Goal: Transaction & Acquisition: Book appointment/travel/reservation

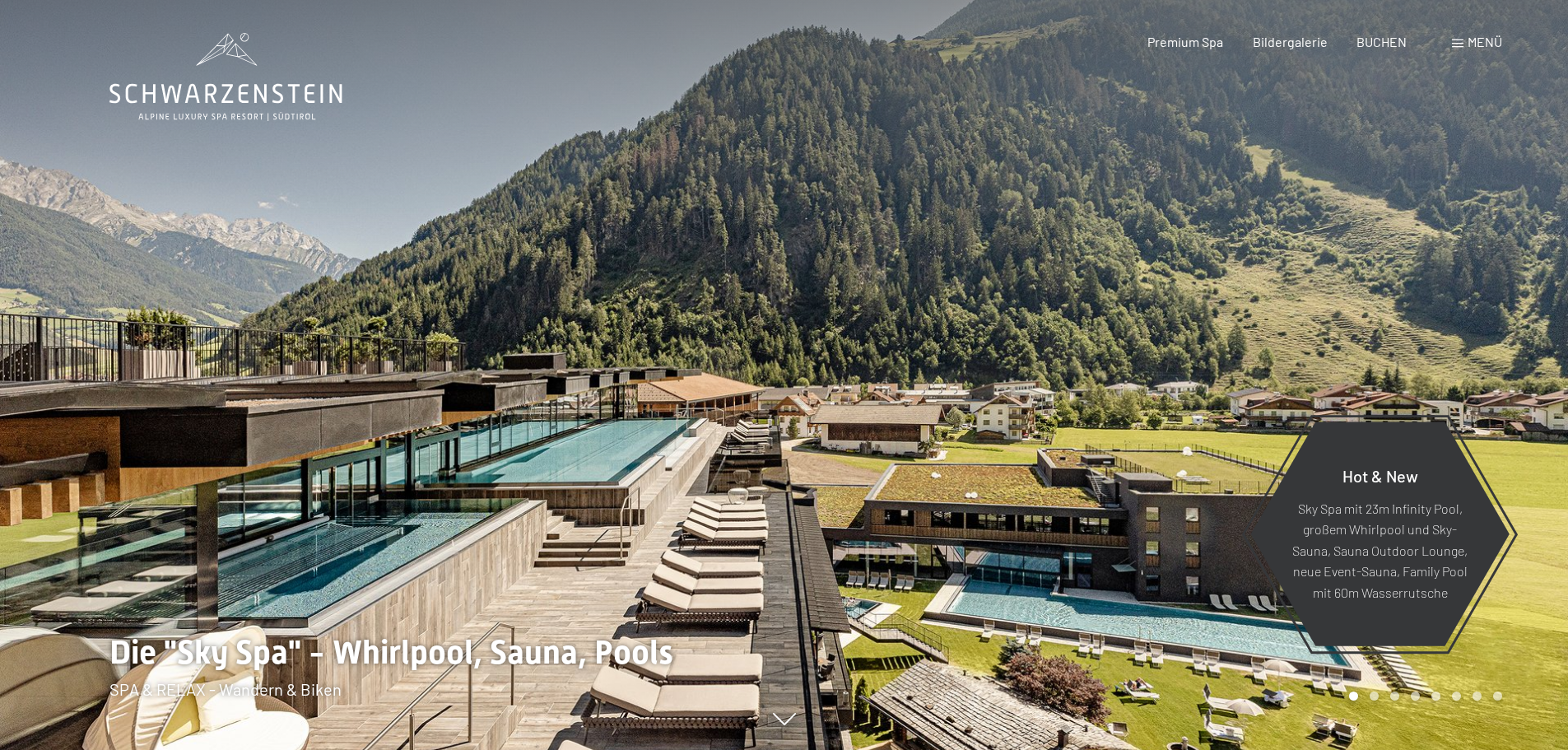
click at [1472, 45] on span "Menü" at bounding box center [1484, 41] width 35 height 16
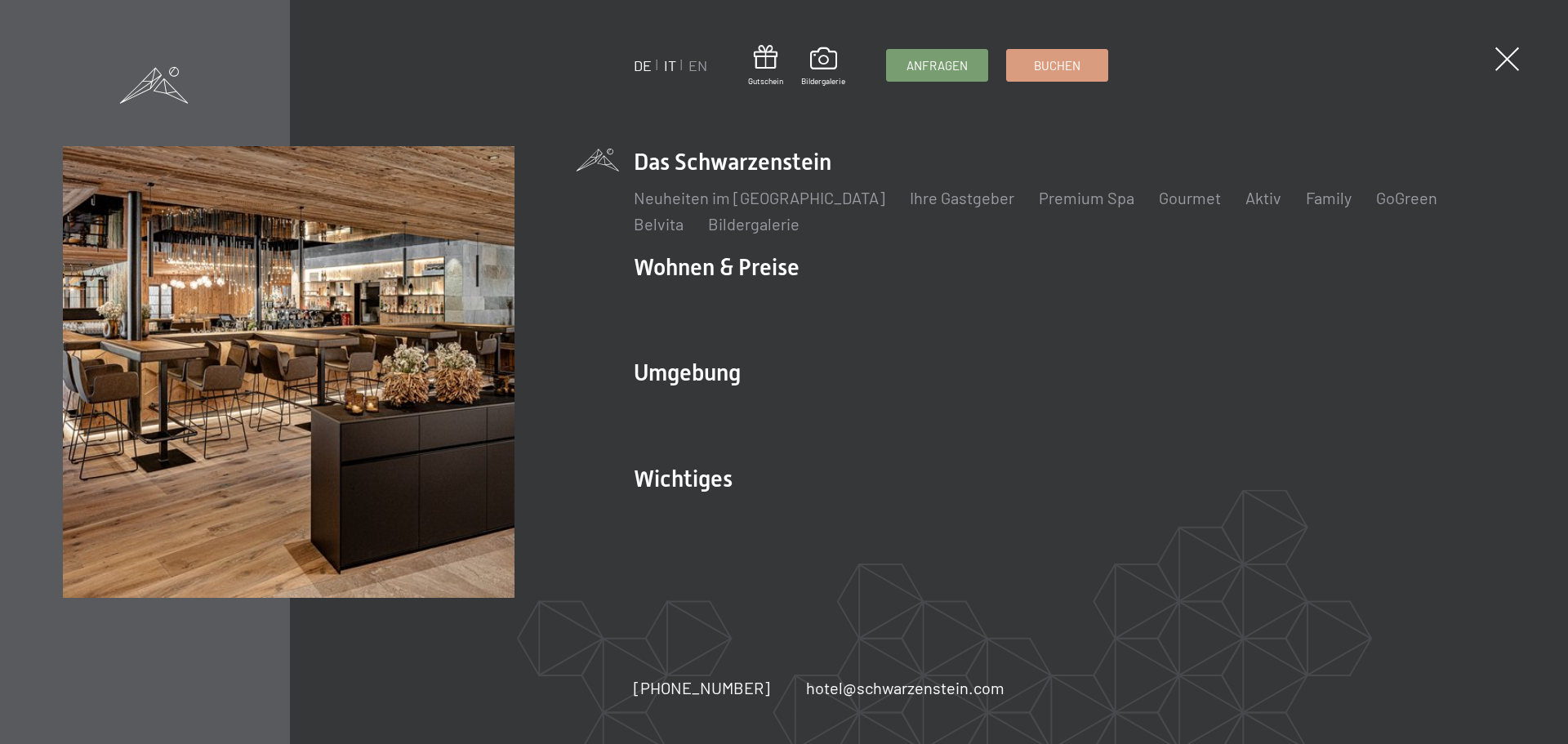
click at [668, 64] on link "IT" at bounding box center [669, 64] width 13 height 18
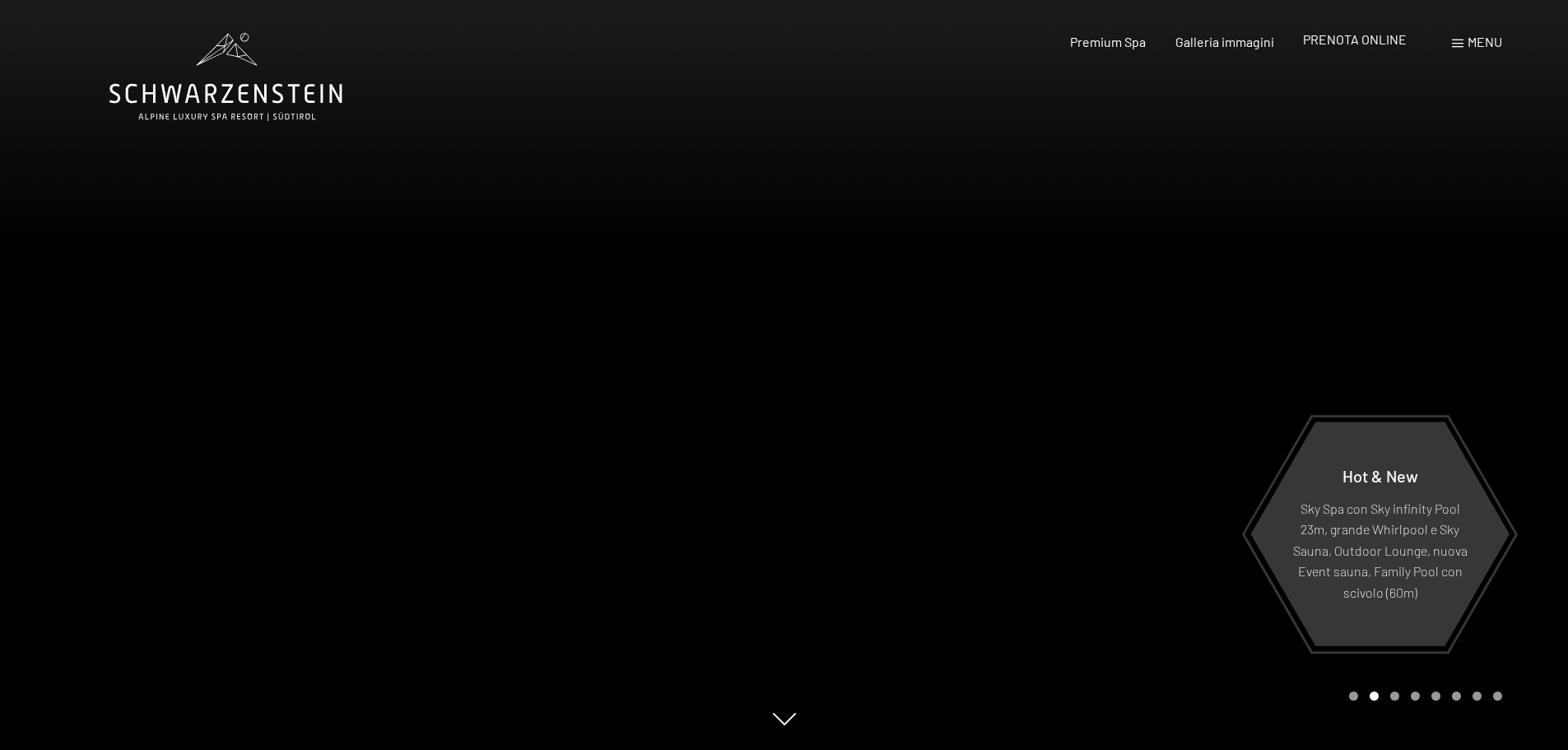
click at [1384, 38] on span "PRENOTA ONLINE" at bounding box center [1355, 39] width 104 height 16
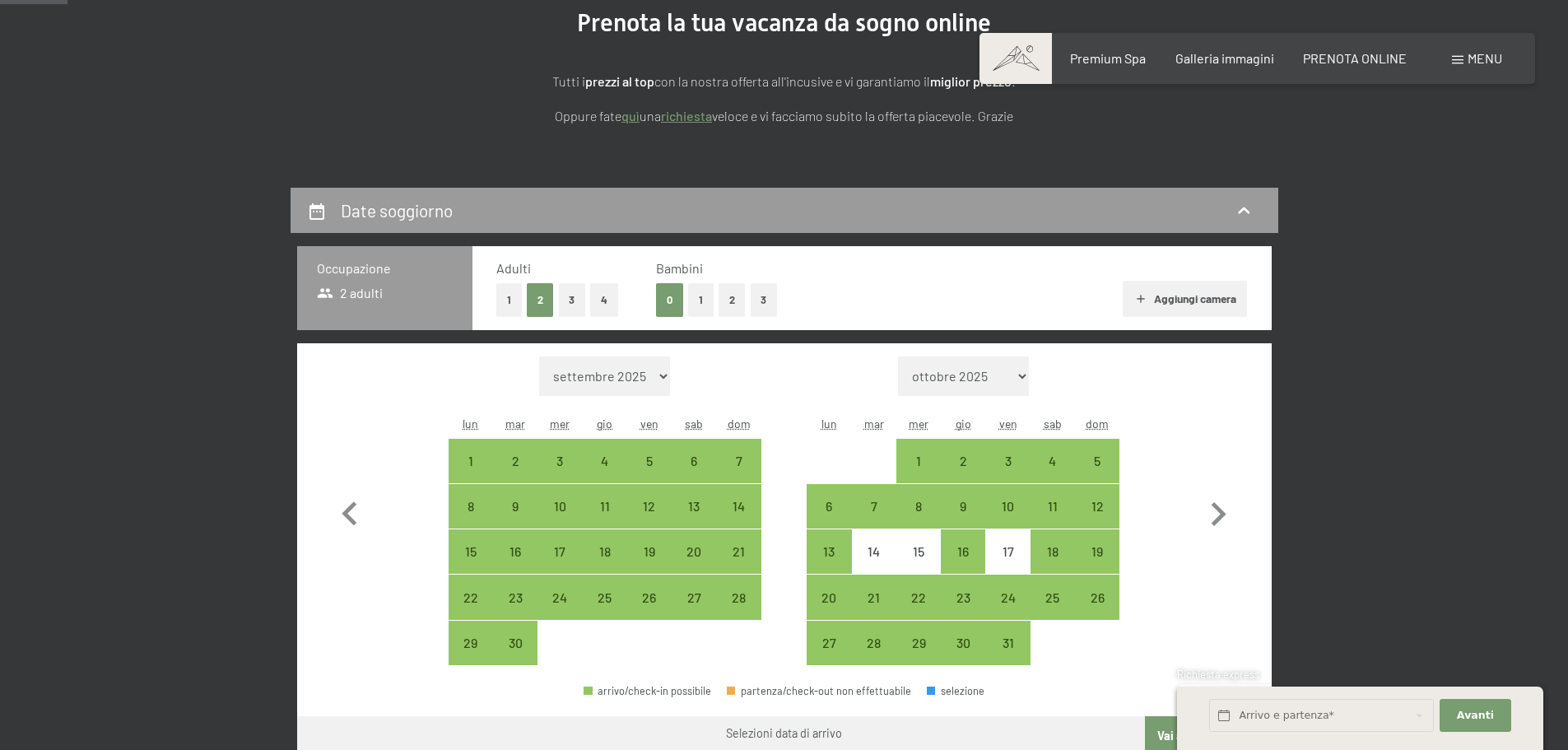
scroll to position [247, 0]
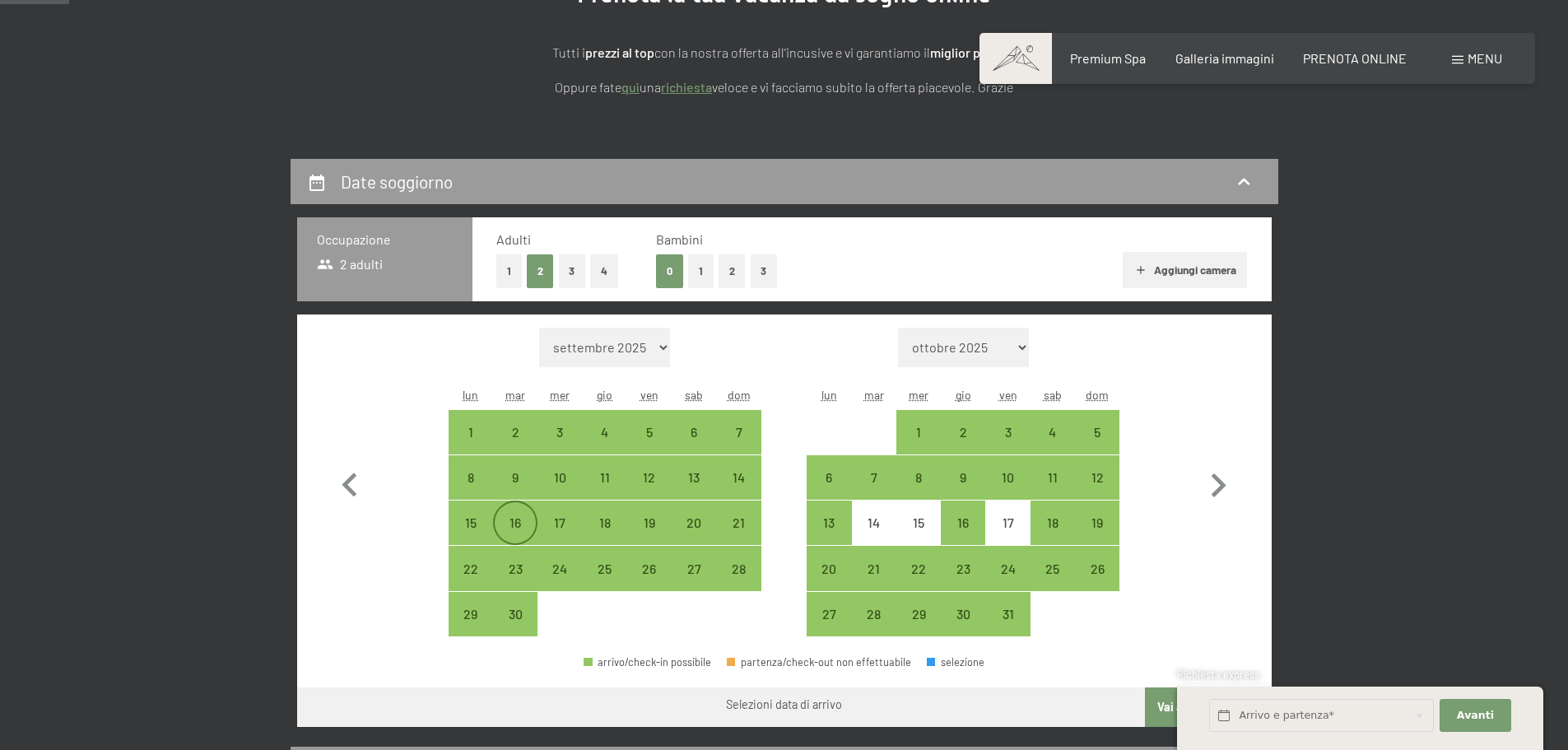
click at [516, 519] on div "16" at bounding box center [515, 537] width 41 height 41
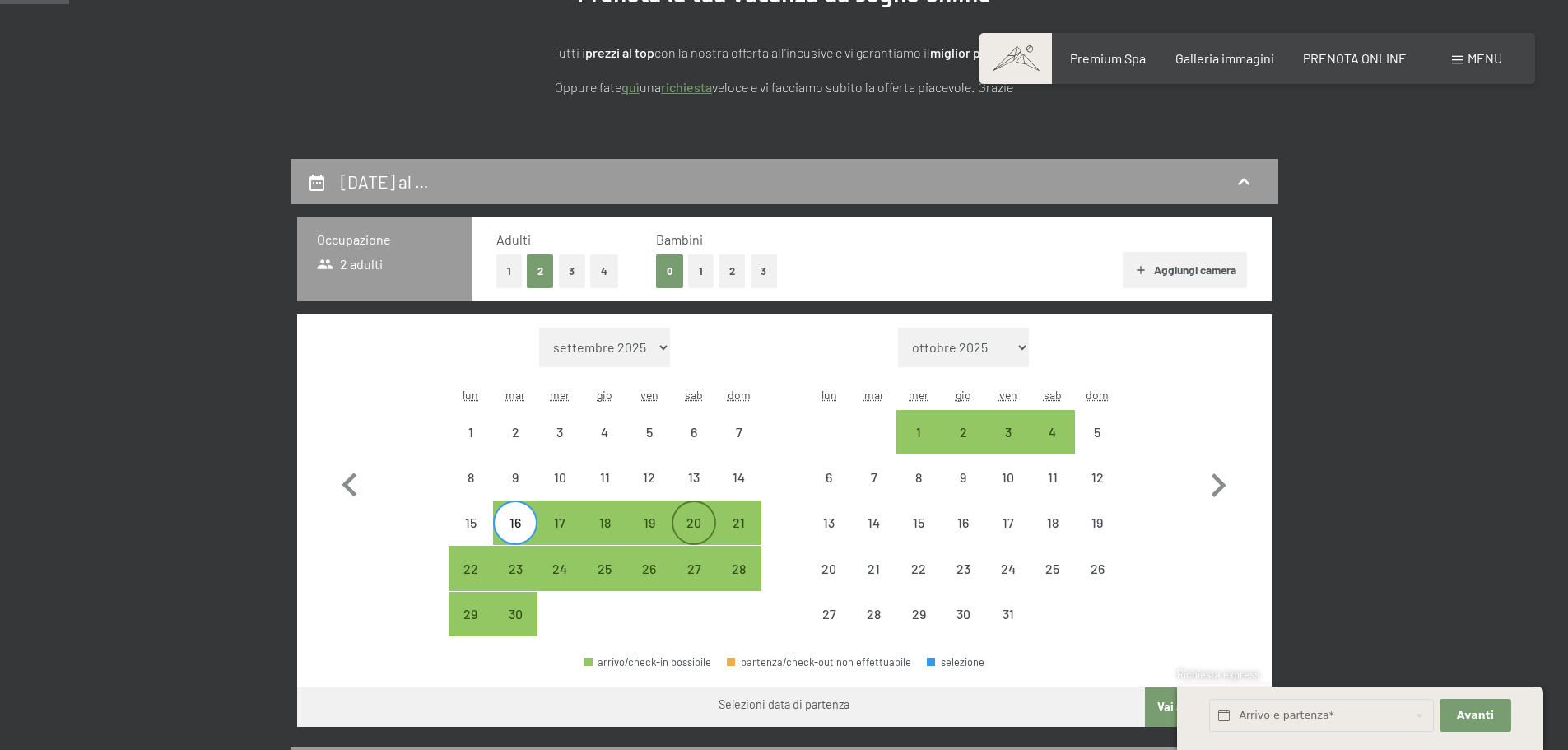
click at [698, 523] on div "20" at bounding box center [693, 537] width 41 height 41
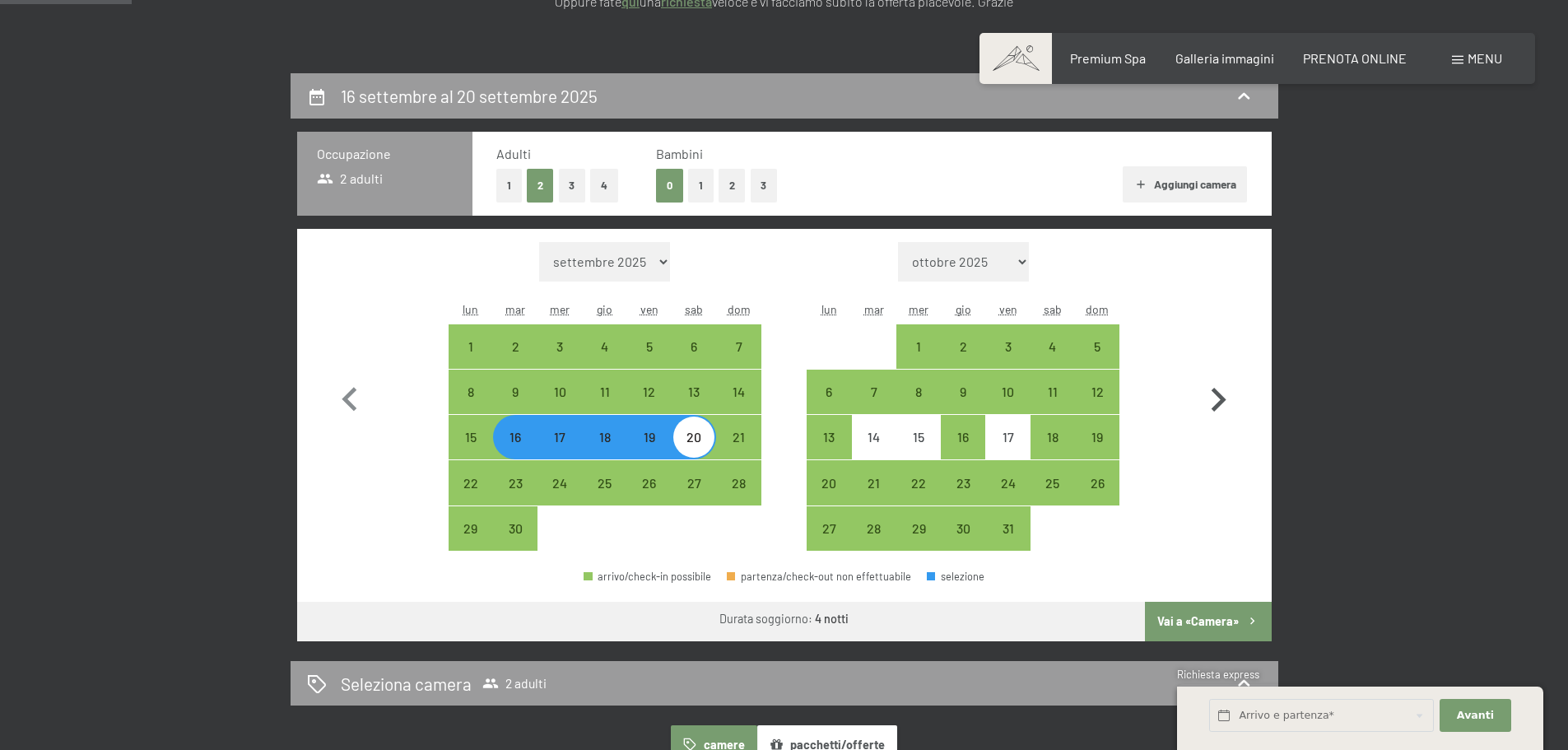
scroll to position [412, 0]
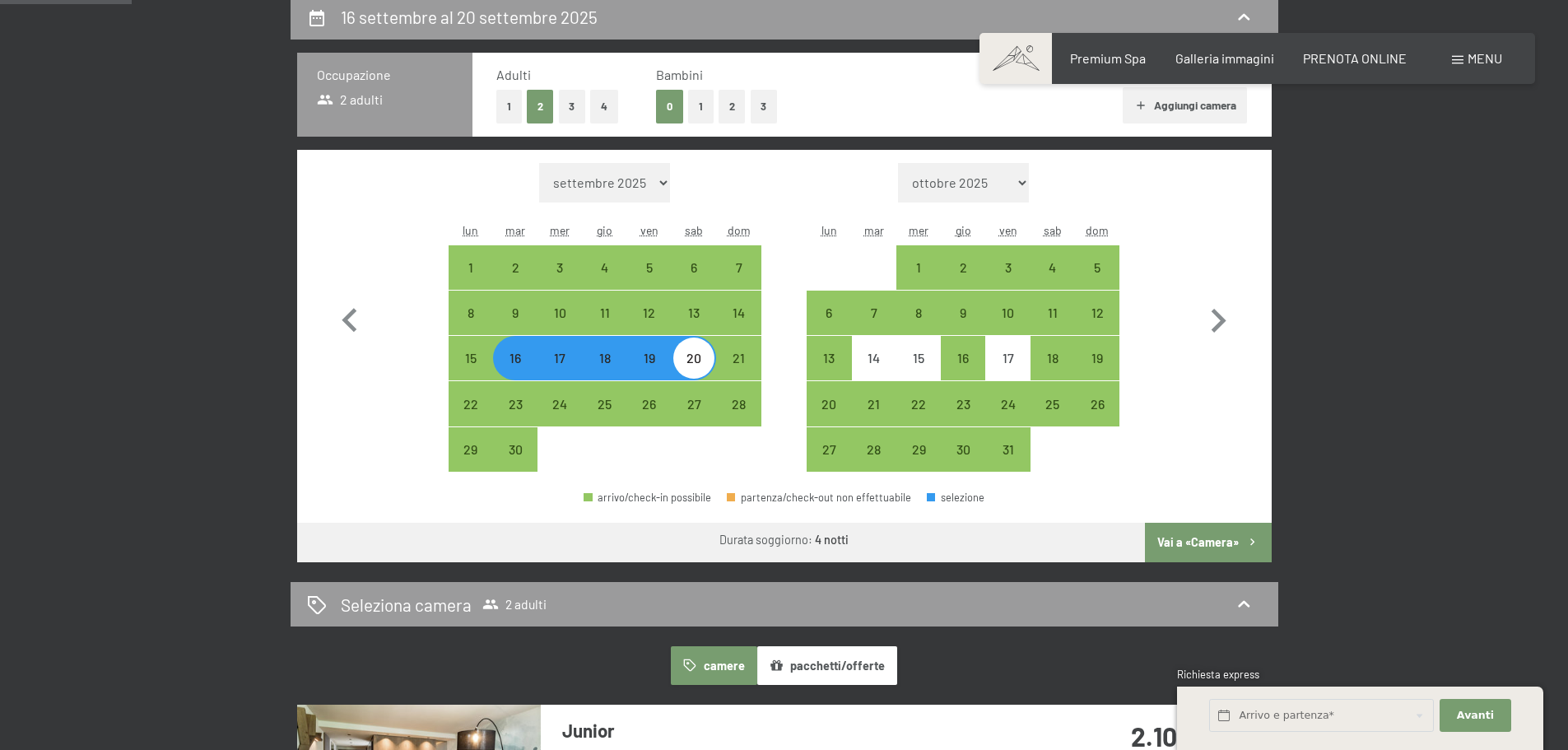
click at [1201, 545] on button "Vai a «Camera»" at bounding box center [1207, 542] width 126 height 40
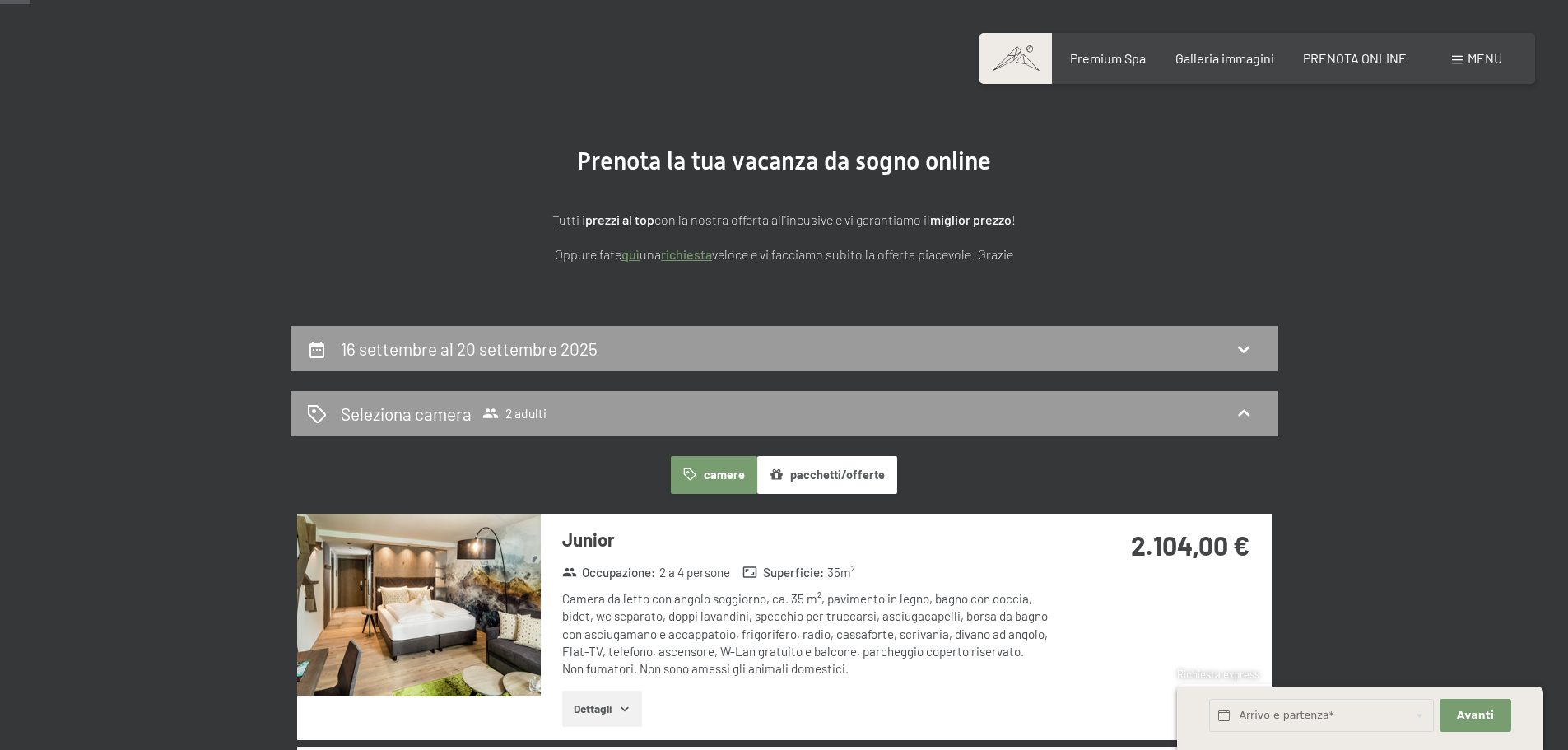
scroll to position [77, 0]
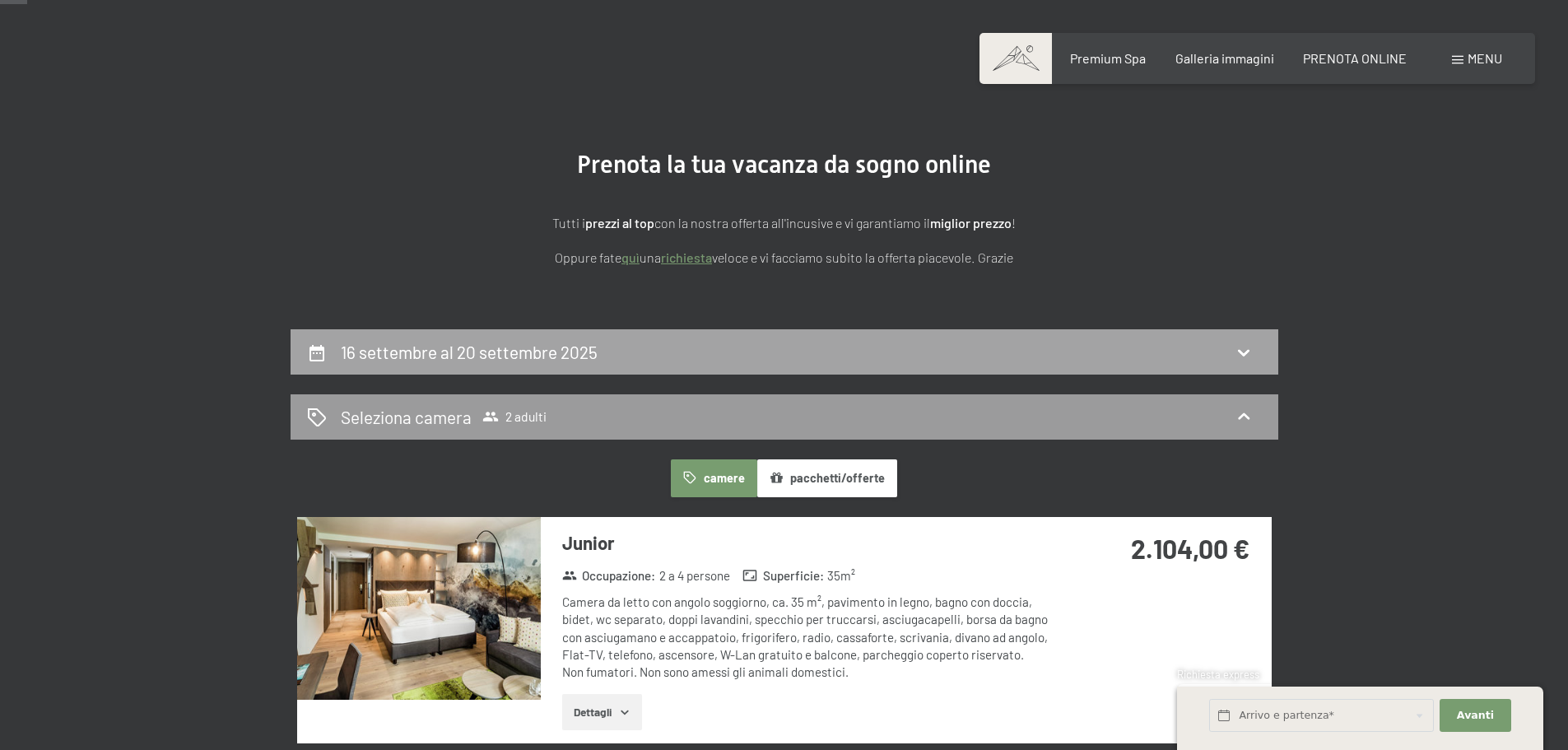
click at [923, 356] on div "16 settembre al 20 settembre 2025" at bounding box center [784, 352] width 955 height 24
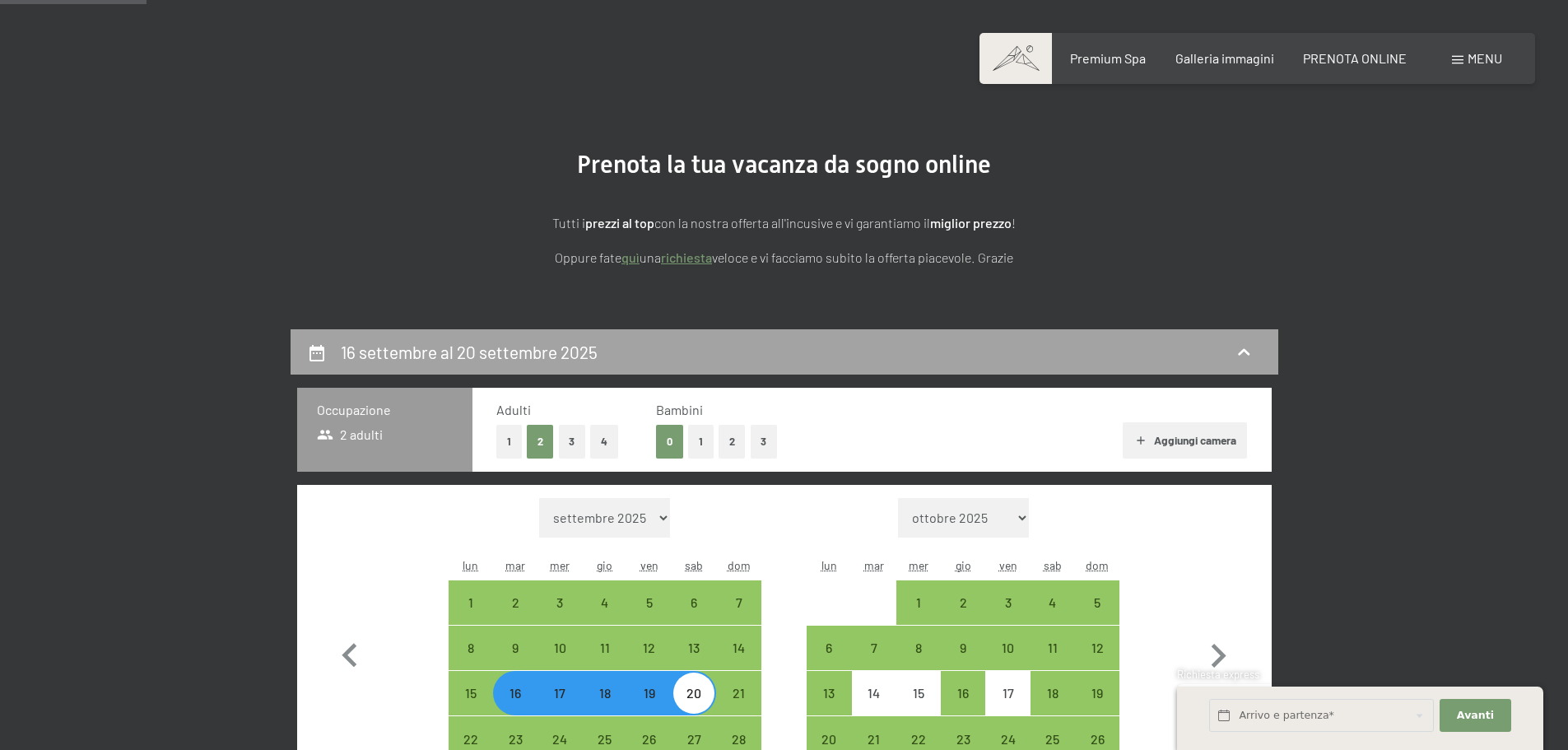
scroll to position [406, 0]
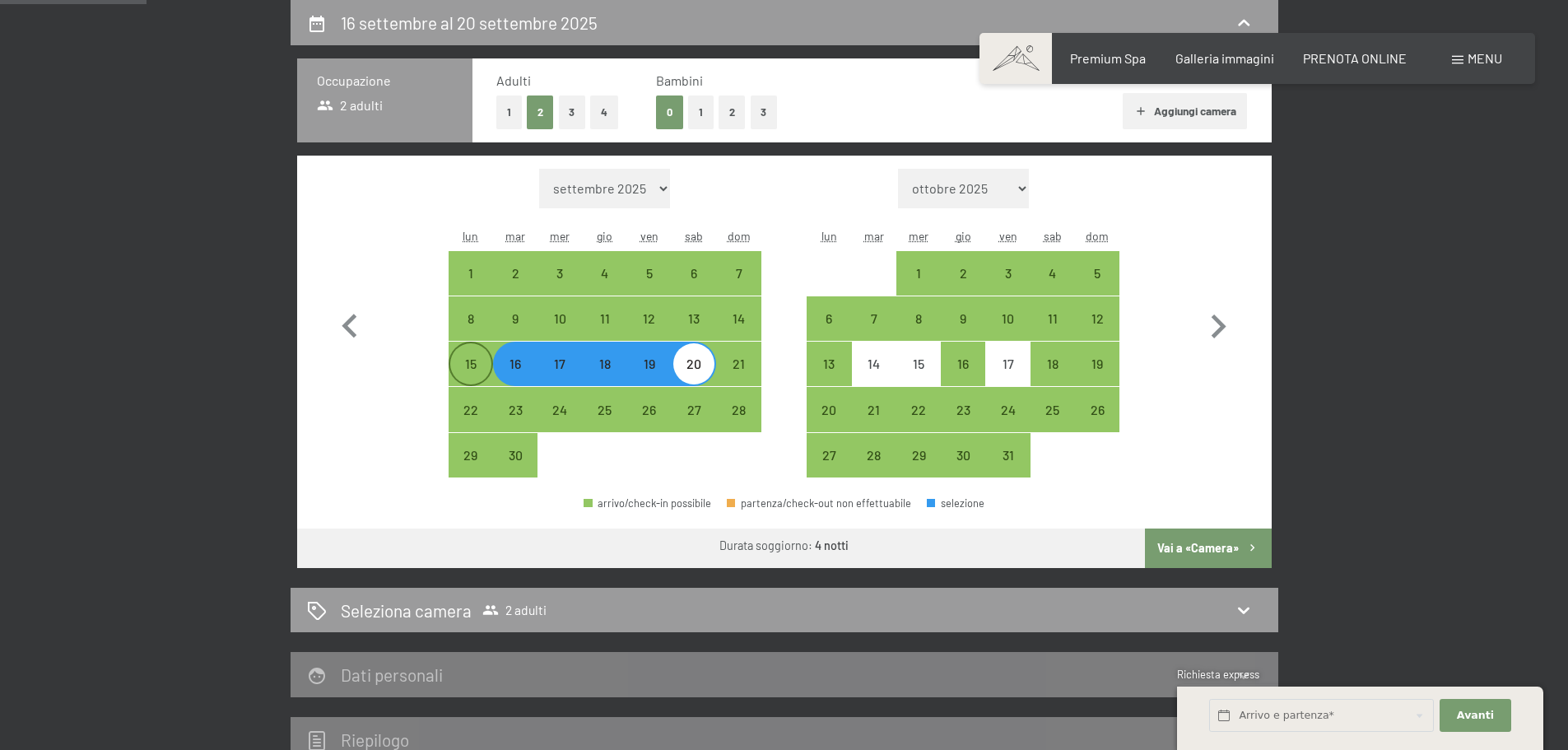
click at [472, 371] on div "15" at bounding box center [471, 378] width 41 height 41
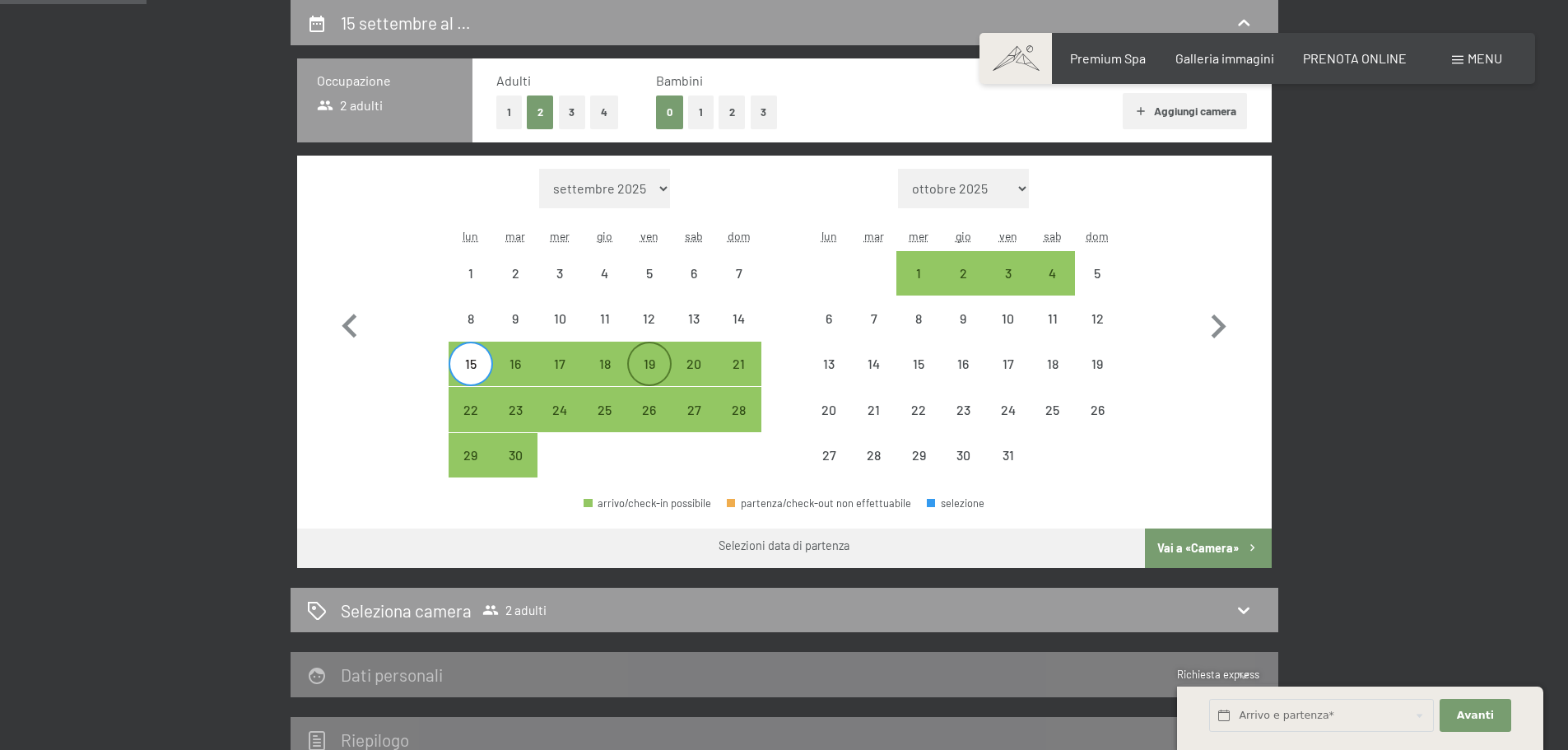
click at [652, 362] on div "19" at bounding box center [649, 378] width 41 height 41
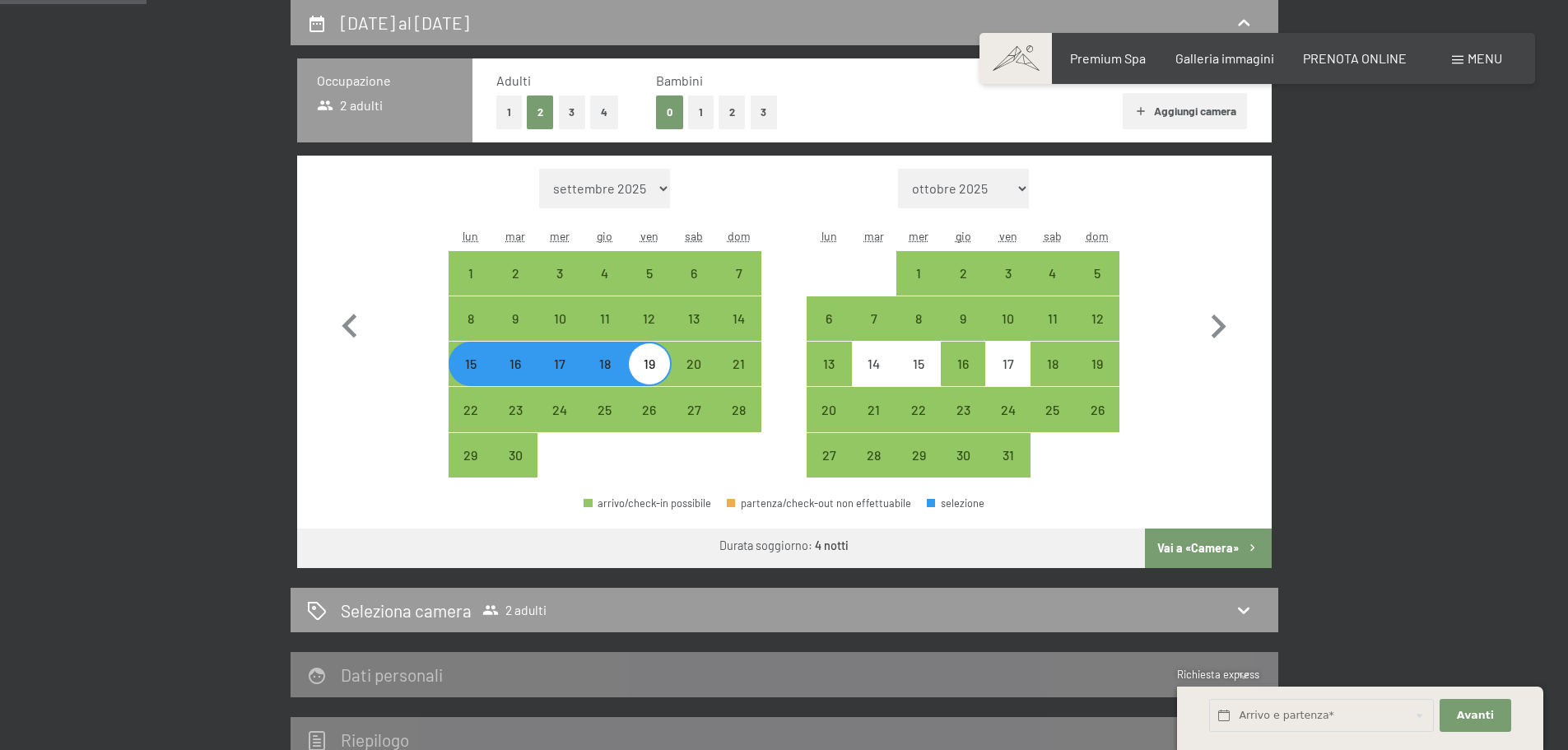
click at [1187, 550] on button "Vai a «Camera»" at bounding box center [1207, 548] width 126 height 40
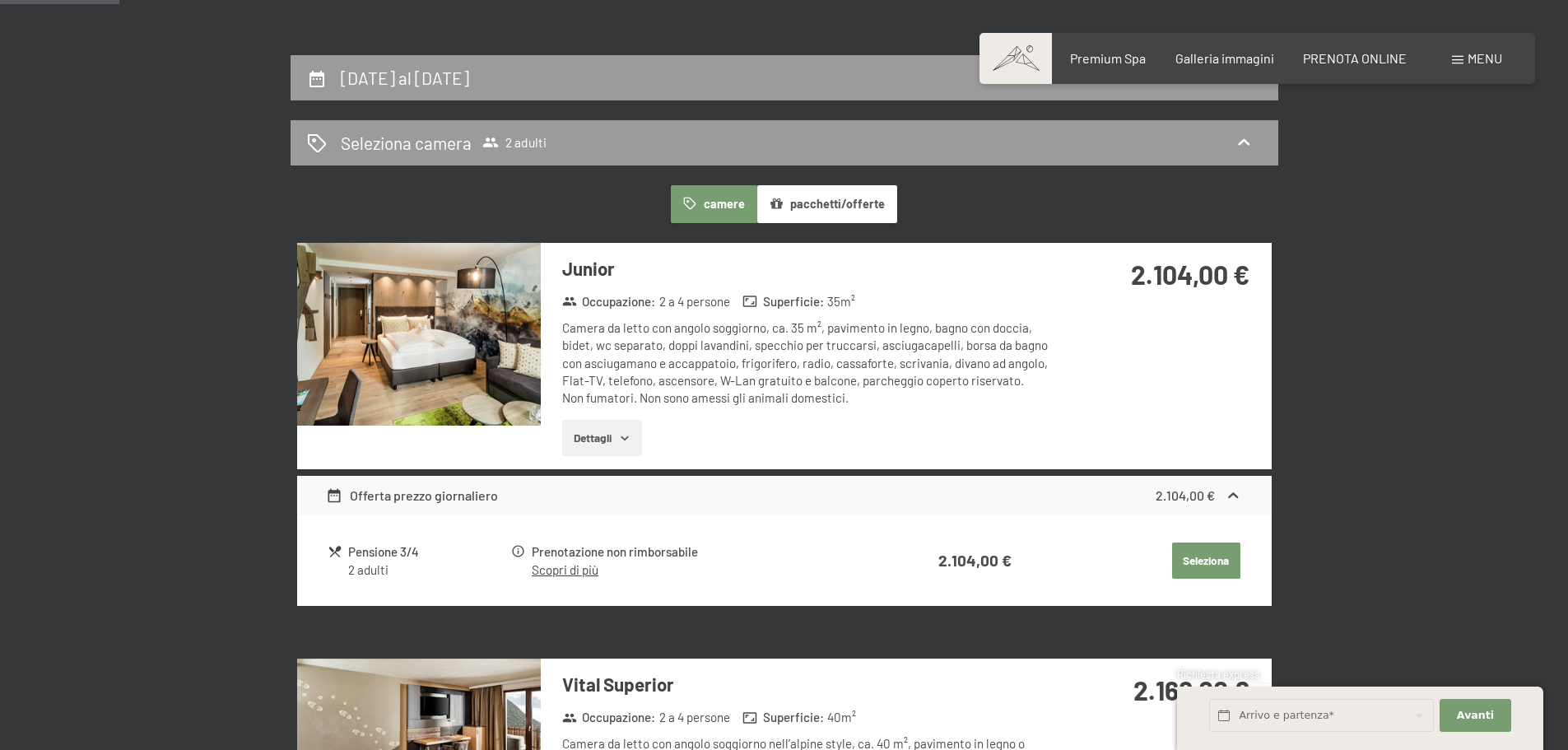
scroll to position [323, 0]
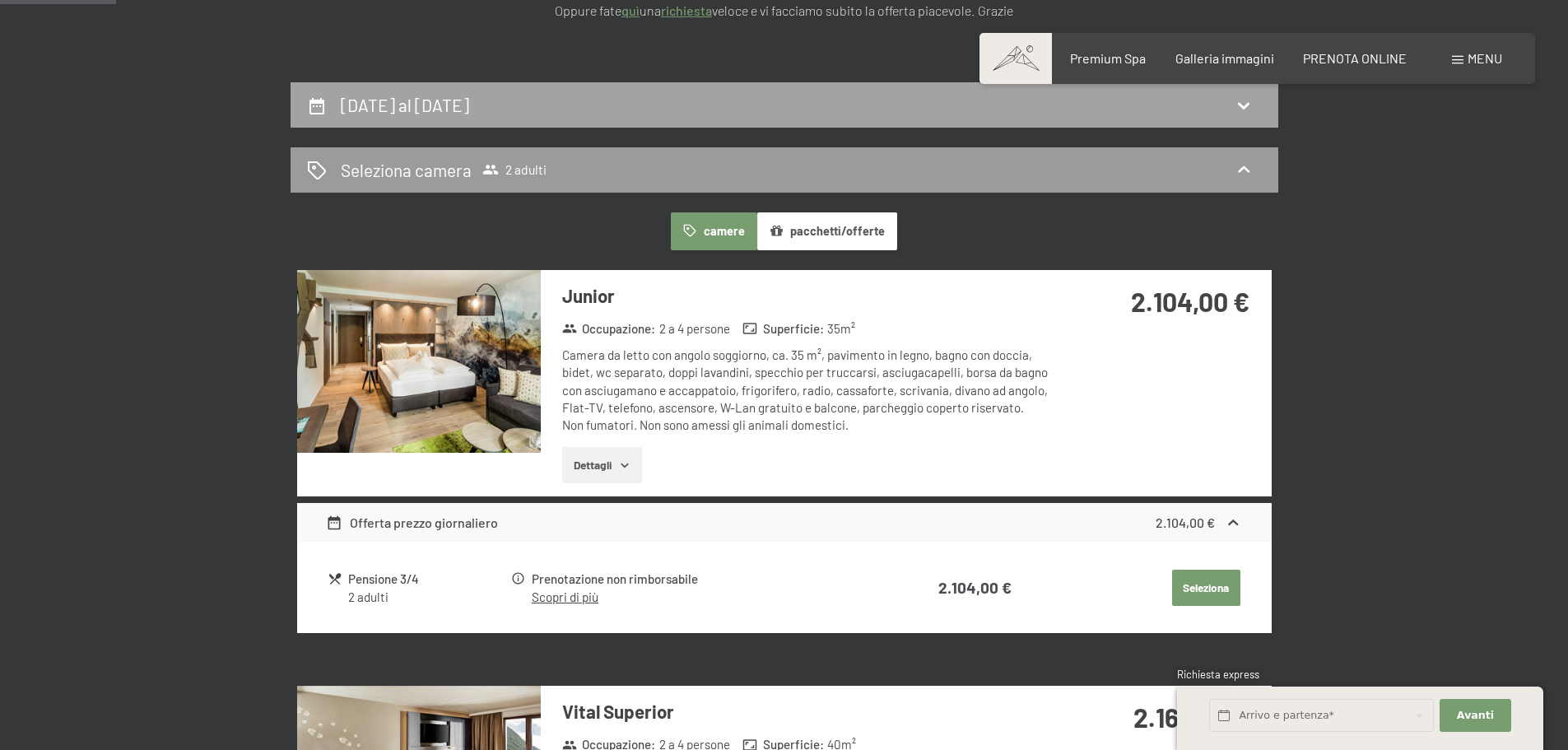
click at [469, 103] on h2 "15 settembre al 19 settembre 2025" at bounding box center [405, 105] width 128 height 20
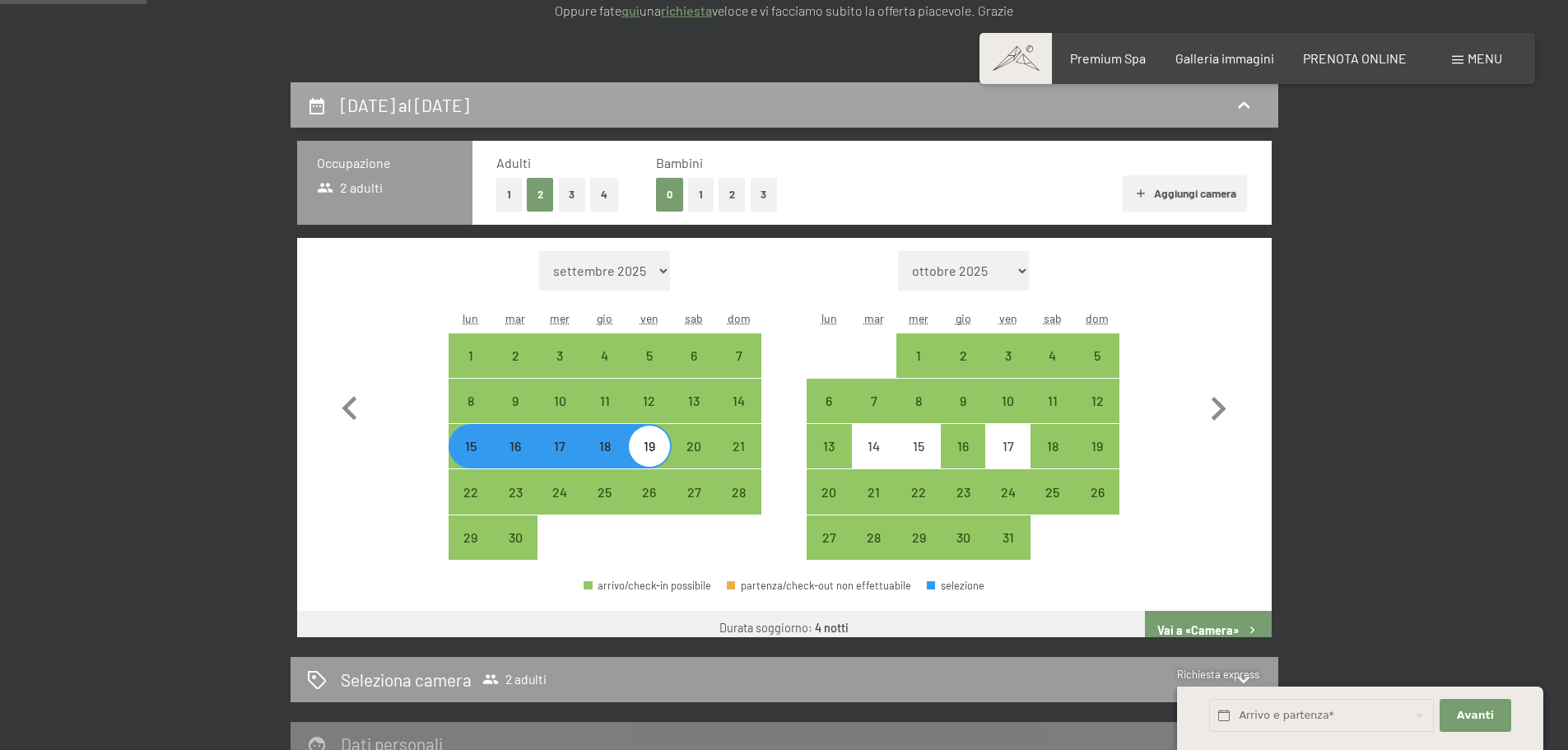
scroll to position [406, 0]
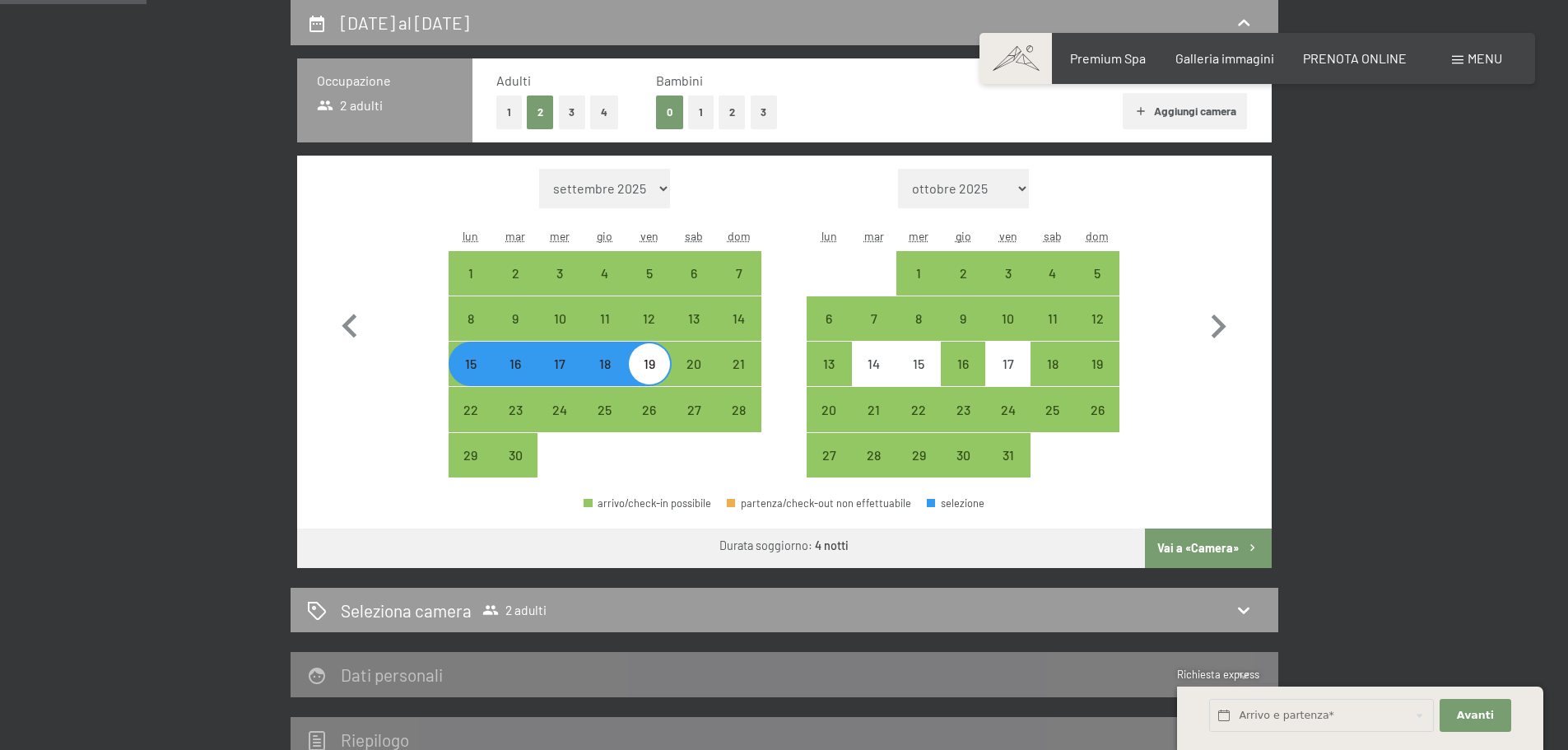
click at [515, 359] on div "16" at bounding box center [515, 378] width 41 height 41
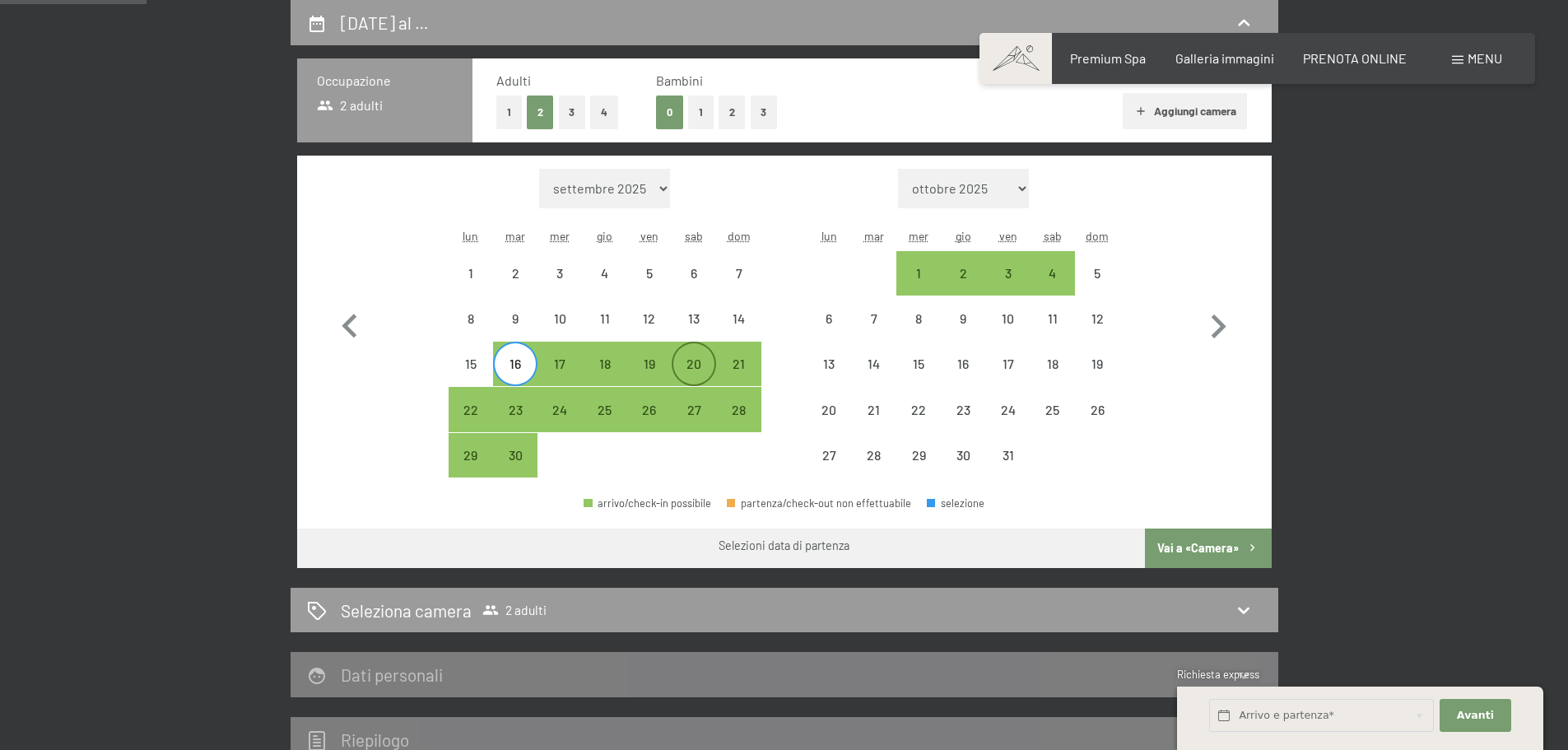
click at [697, 360] on div "20" at bounding box center [693, 378] width 41 height 41
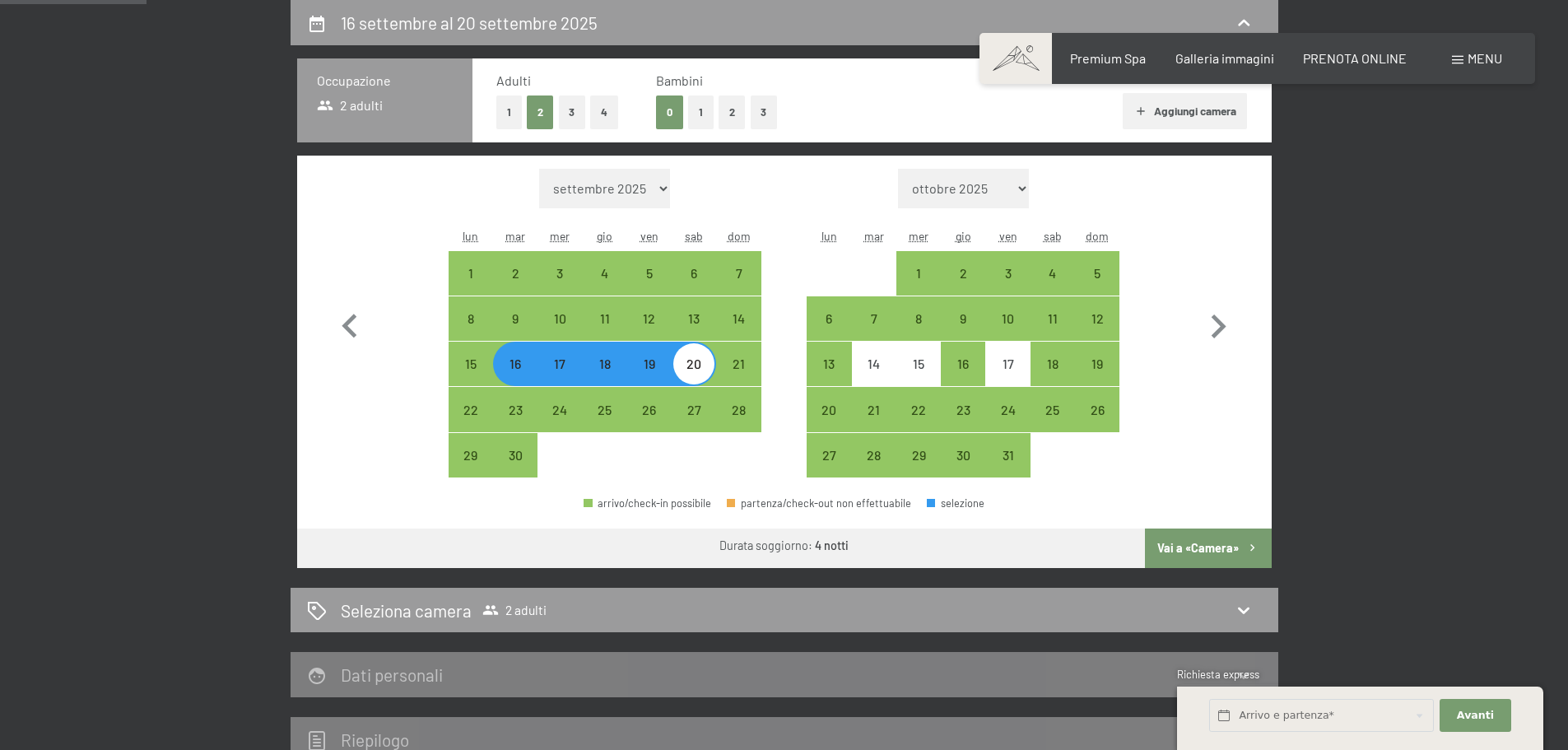
click at [1213, 552] on button "Vai a «Camera»" at bounding box center [1207, 548] width 126 height 40
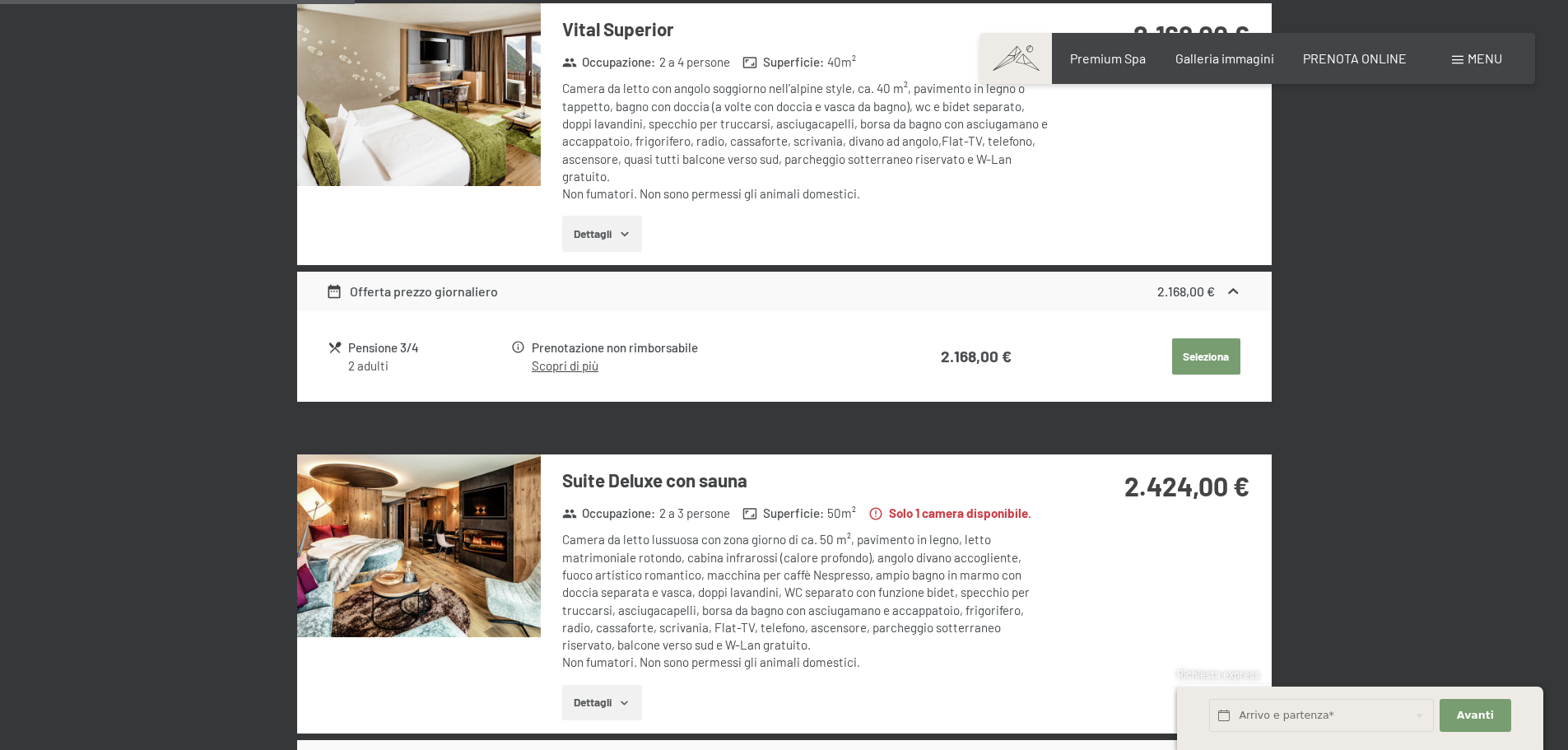
scroll to position [1229, 0]
